Goal: Task Accomplishment & Management: Use online tool/utility

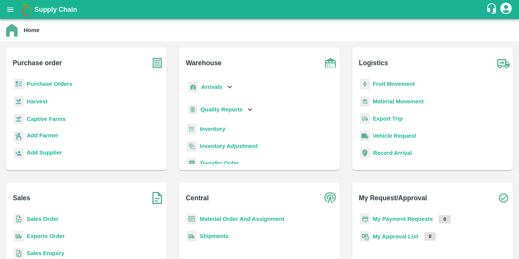
click at [43, 82] on b "Purchase Orders" at bounding box center [50, 84] width 46 height 6
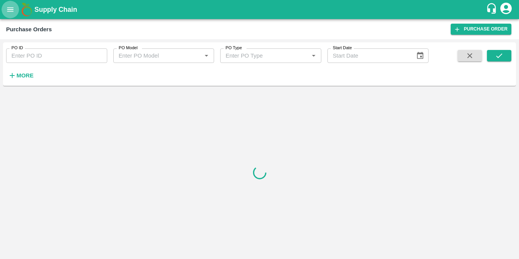
click at [11, 14] on button "open drawer" at bounding box center [11, 10] width 18 height 18
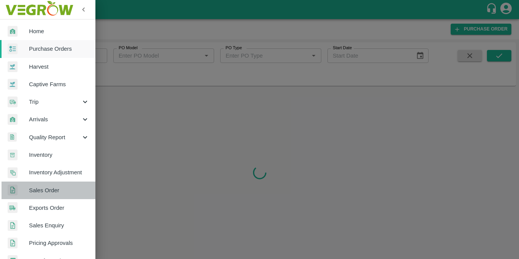
click at [64, 192] on span "Sales Order" at bounding box center [59, 190] width 60 height 8
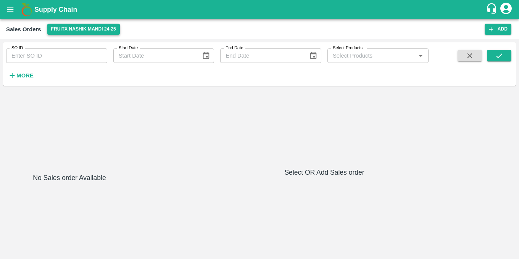
click at [100, 30] on button "FruitX Nashik Mandi 24-25" at bounding box center [83, 29] width 72 height 11
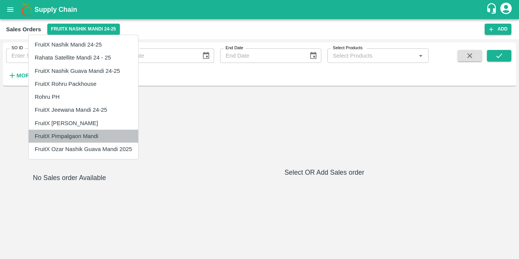
click at [73, 137] on li "FruitX Pimpalgaon Mandi" at bounding box center [83, 136] width 109 height 13
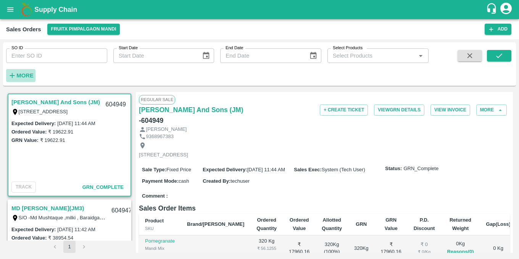
click at [31, 76] on strong "More" at bounding box center [24, 75] width 17 height 6
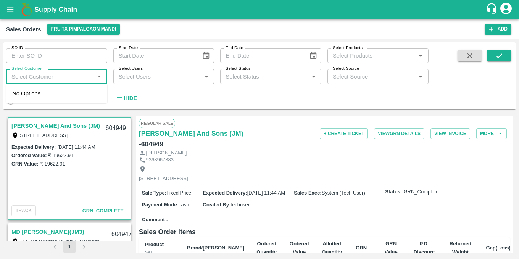
click at [34, 79] on input "Select Customer" at bounding box center [50, 76] width 84 height 10
type input "i"
click at [168, 97] on div "SO ID SO ID Start Date Start Date End Date End Date Select Products Select Prod…" at bounding box center [214, 73] width 428 height 63
click at [13, 100] on input "checkbox" at bounding box center [10, 101] width 27 height 9
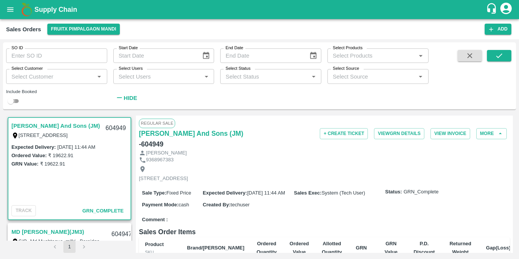
checkbox input "true"
click at [53, 75] on input "Select Customer" at bounding box center [50, 76] width 84 height 10
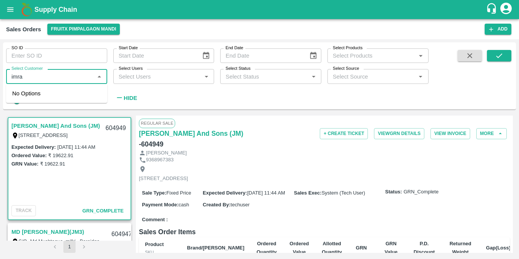
type input "imran"
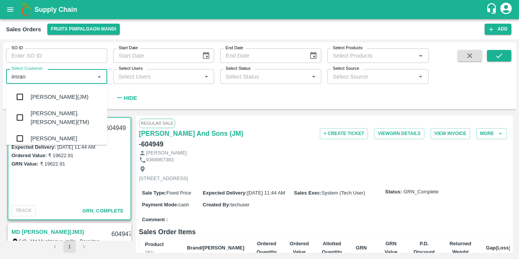
checkbox input "false"
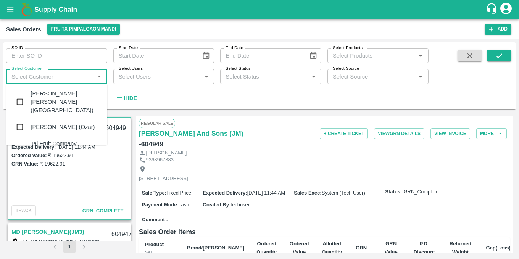
scroll to position [90, 0]
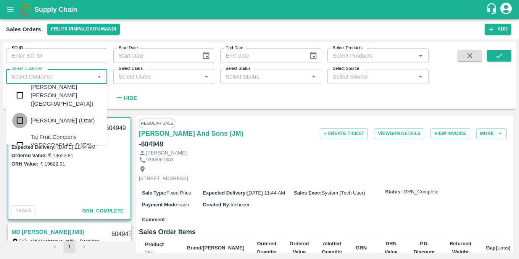
click at [23, 113] on input "checkbox" at bounding box center [19, 120] width 15 height 15
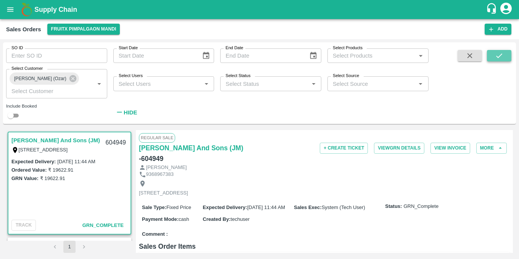
click at [500, 58] on icon "submit" at bounding box center [499, 55] width 8 height 8
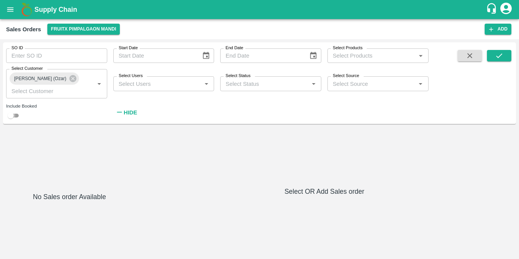
click at [17, 114] on input "checkbox" at bounding box center [10, 115] width 27 height 9
checkbox input "true"
click at [501, 56] on icon "submit" at bounding box center [499, 55] width 8 height 8
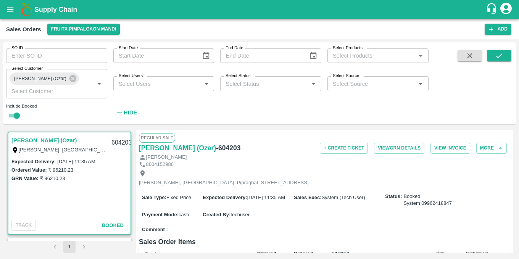
click at [60, 139] on link "[PERSON_NAME] (Ozar)" at bounding box center [44, 140] width 66 height 10
click at [171, 149] on h6 "[PERSON_NAME] (Ozar)" at bounding box center [177, 148] width 77 height 11
